Goal: Task Accomplishment & Management: Use online tool/utility

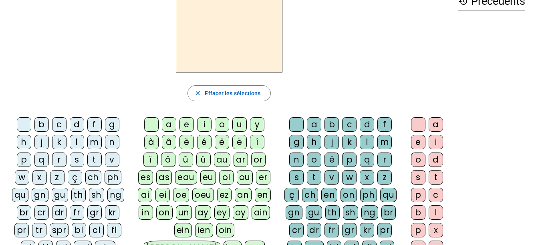
scroll to position [50, 0]
click at [93, 142] on div "m" at bounding box center [94, 142] width 14 height 14
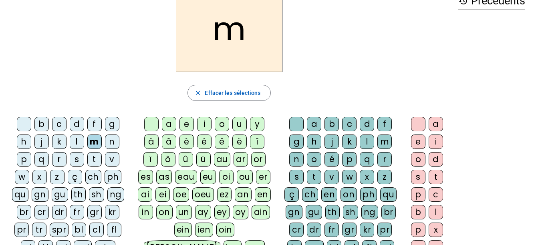
click at [433, 121] on div "a" at bounding box center [436, 124] width 14 height 14
click at [366, 139] on div "l" at bounding box center [367, 142] width 14 height 14
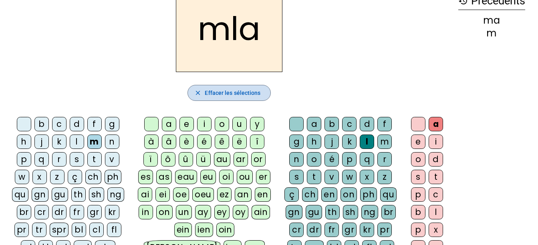
click at [234, 91] on span "Effacer les sélections" at bounding box center [233, 93] width 56 height 10
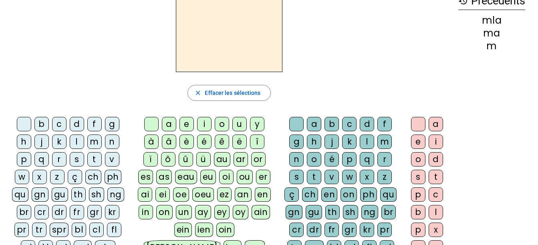
click at [436, 123] on div "a" at bounding box center [436, 124] width 14 height 14
click at [91, 138] on div "m" at bounding box center [94, 142] width 14 height 14
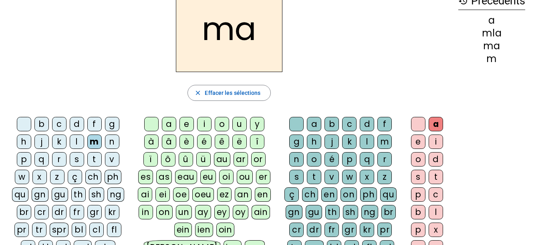
click at [370, 139] on div "l" at bounding box center [367, 142] width 14 height 14
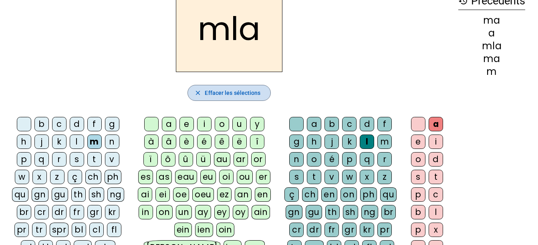
click at [237, 89] on span "Effacer les sélections" at bounding box center [233, 93] width 56 height 10
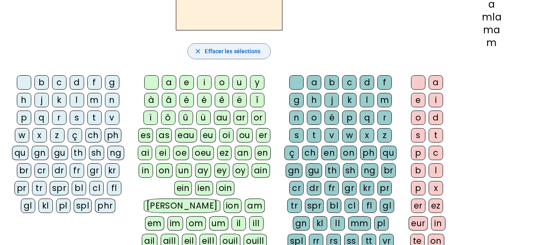
scroll to position [92, 0]
click at [96, 99] on div "m" at bounding box center [94, 100] width 14 height 14
click at [170, 82] on div "a" at bounding box center [169, 82] width 14 height 14
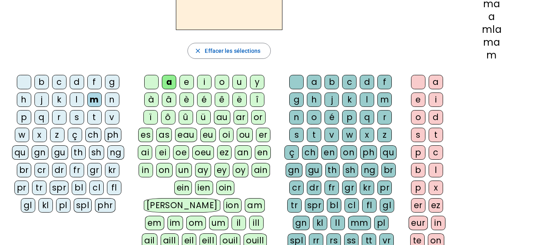
click at [368, 96] on div "l" at bounding box center [367, 100] width 14 height 14
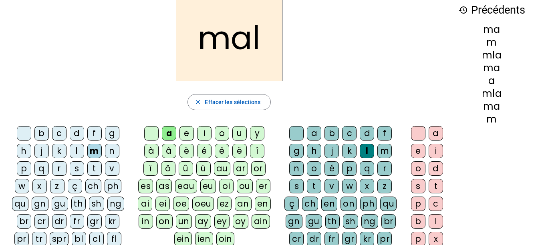
scroll to position [0, 0]
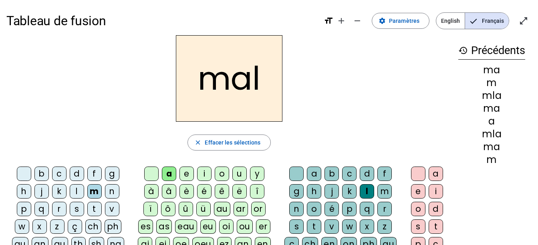
click at [252, 82] on h2 "mal" at bounding box center [229, 78] width 107 height 87
click at [233, 141] on span "Effacer les sélections" at bounding box center [233, 143] width 56 height 10
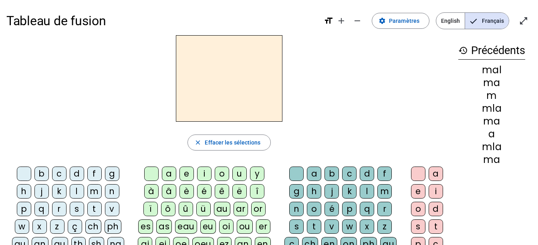
click at [497, 80] on div "ma" at bounding box center [492, 83] width 67 height 10
click at [403, 21] on span "Paramètres" at bounding box center [404, 21] width 30 height 10
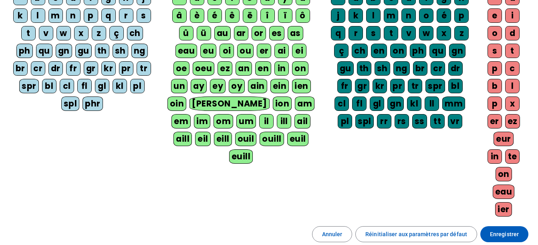
scroll to position [187, 0]
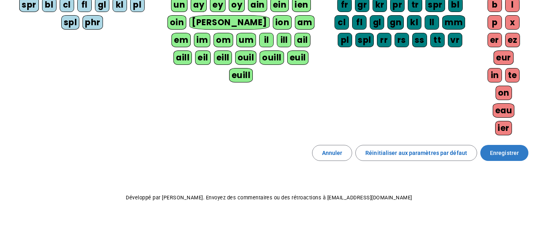
click at [502, 149] on span "Enregistrer" at bounding box center [504, 153] width 29 height 10
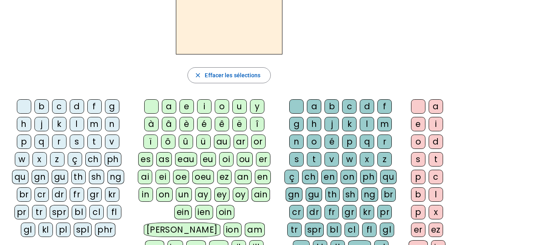
scroll to position [67, 0]
click at [19, 174] on div "qu" at bounding box center [20, 177] width 16 height 14
click at [437, 121] on div "i" at bounding box center [436, 124] width 14 height 14
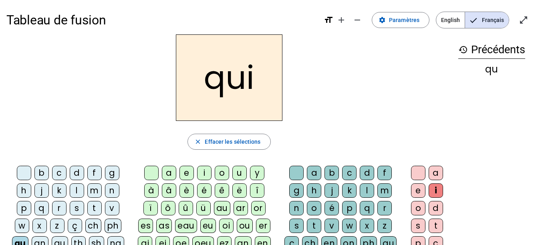
scroll to position [0, 0]
click at [75, 207] on div "s" at bounding box center [77, 209] width 14 height 14
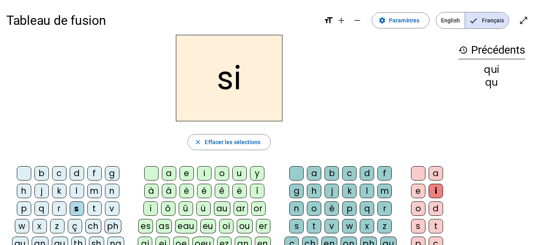
click at [110, 190] on div "n" at bounding box center [112, 191] width 14 height 14
click at [416, 189] on div "e" at bounding box center [418, 191] width 14 height 14
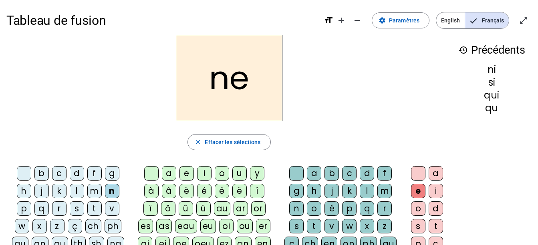
click at [76, 207] on div "s" at bounding box center [77, 209] width 14 height 14
click at [93, 210] on div "t" at bounding box center [94, 209] width 14 height 14
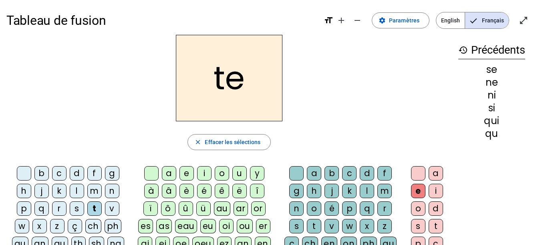
click at [79, 173] on div "d" at bounding box center [77, 173] width 14 height 14
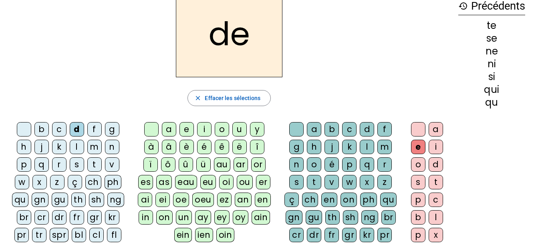
scroll to position [45, 0]
click at [75, 164] on div "s" at bounding box center [77, 164] width 14 height 14
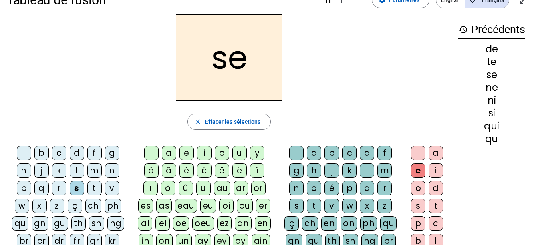
scroll to position [20, 0]
click at [242, 152] on div "u" at bounding box center [239, 153] width 14 height 14
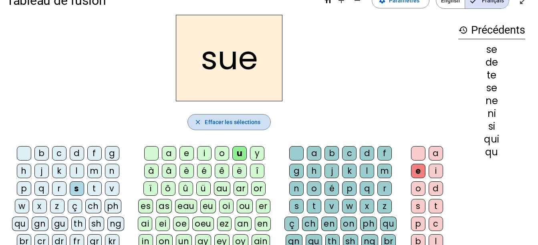
click at [200, 120] on mat-icon "close" at bounding box center [197, 122] width 7 height 7
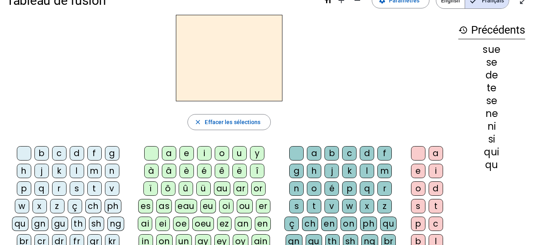
click at [73, 188] on div "s" at bounding box center [77, 189] width 14 height 14
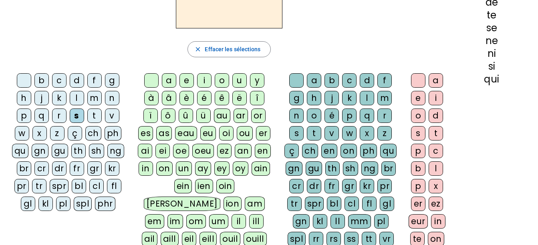
scroll to position [93, 0]
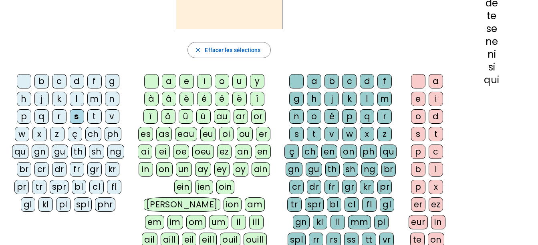
click at [239, 81] on div "u" at bounding box center [239, 81] width 14 height 14
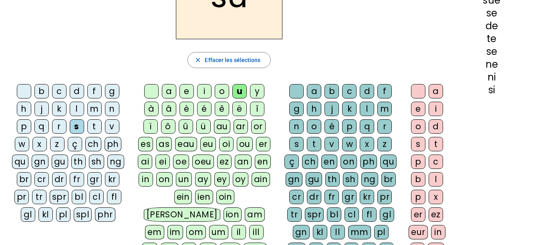
scroll to position [82, 0]
click at [78, 91] on div "d" at bounding box center [77, 92] width 14 height 14
click at [77, 109] on div "l" at bounding box center [77, 109] width 14 height 14
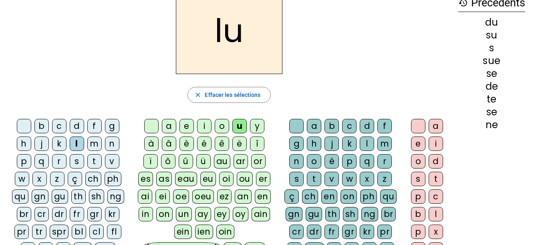
scroll to position [47, 0]
click at [93, 160] on div "t" at bounding box center [94, 162] width 14 height 14
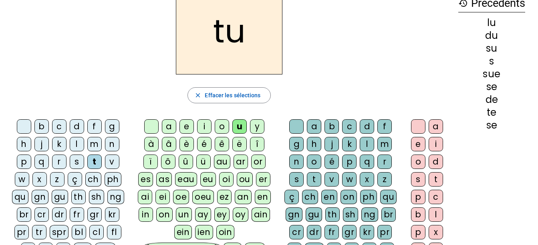
click at [435, 125] on div "a" at bounding box center [436, 126] width 14 height 14
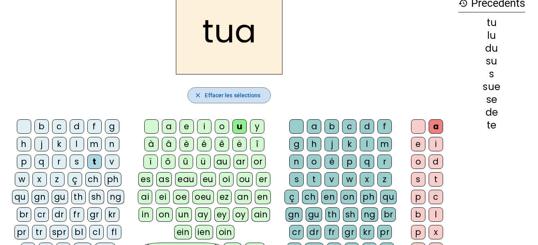
click at [247, 93] on span "Effacer les sélections" at bounding box center [233, 96] width 56 height 10
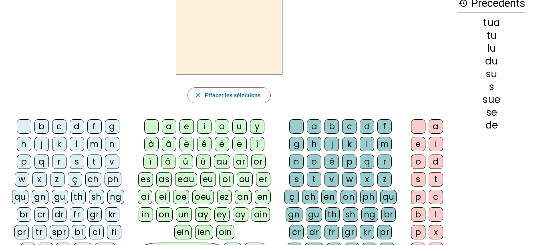
click at [93, 160] on div "t" at bounding box center [94, 162] width 14 height 14
click at [312, 125] on div "a" at bounding box center [314, 126] width 14 height 14
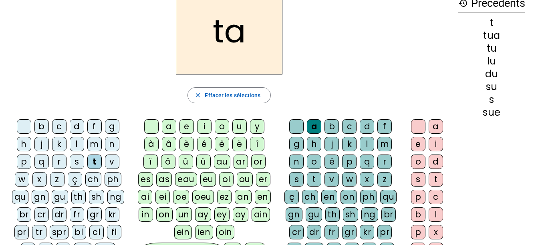
click at [77, 161] on div "s" at bounding box center [77, 162] width 14 height 14
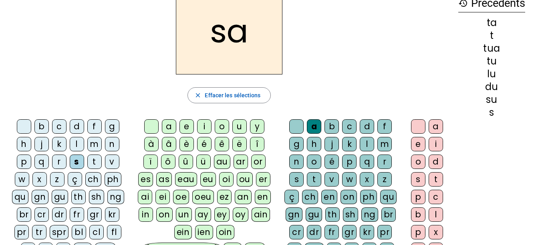
click at [95, 145] on div "m" at bounding box center [94, 144] width 14 height 14
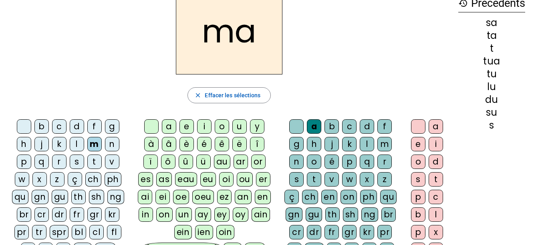
click at [417, 142] on div "e" at bounding box center [418, 144] width 14 height 14
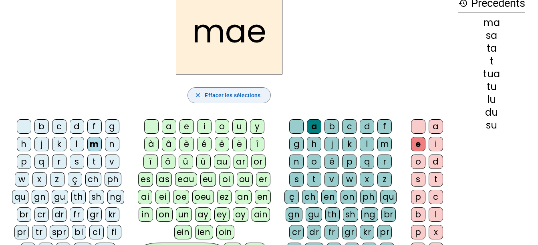
click at [249, 96] on span "Effacer les sélections" at bounding box center [233, 96] width 56 height 10
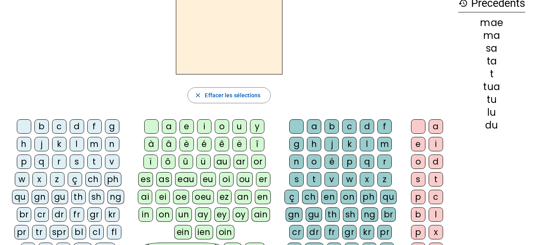
click at [96, 146] on div "m" at bounding box center [94, 144] width 14 height 14
click at [313, 123] on div "a" at bounding box center [314, 126] width 14 height 14
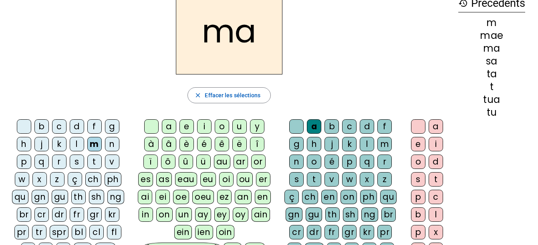
click at [185, 126] on div "e" at bounding box center [187, 126] width 14 height 14
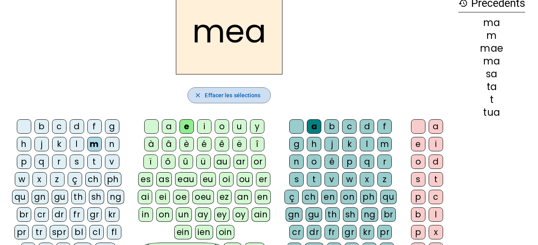
click at [220, 87] on span "button" at bounding box center [229, 95] width 82 height 19
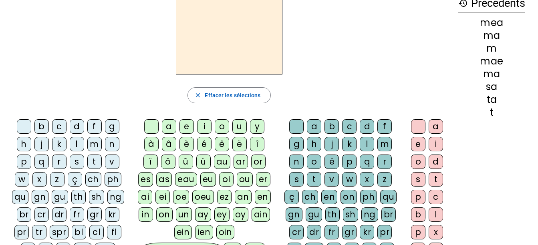
click at [95, 143] on div "m" at bounding box center [94, 144] width 14 height 14
click at [435, 127] on div "a" at bounding box center [436, 126] width 14 height 14
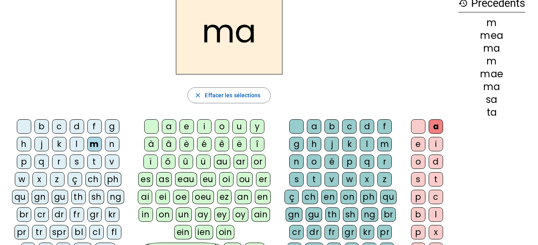
click at [417, 142] on div "e" at bounding box center [418, 144] width 14 height 14
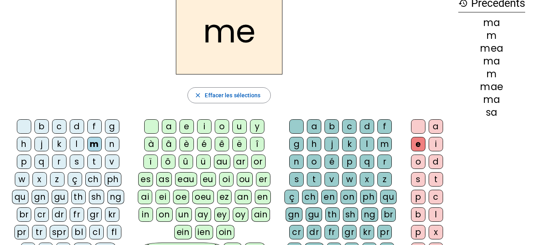
click at [76, 163] on div "s" at bounding box center [77, 162] width 14 height 14
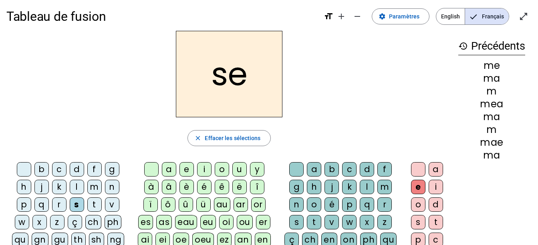
scroll to position [0, 0]
